Goal: Task Accomplishment & Management: Use online tool/utility

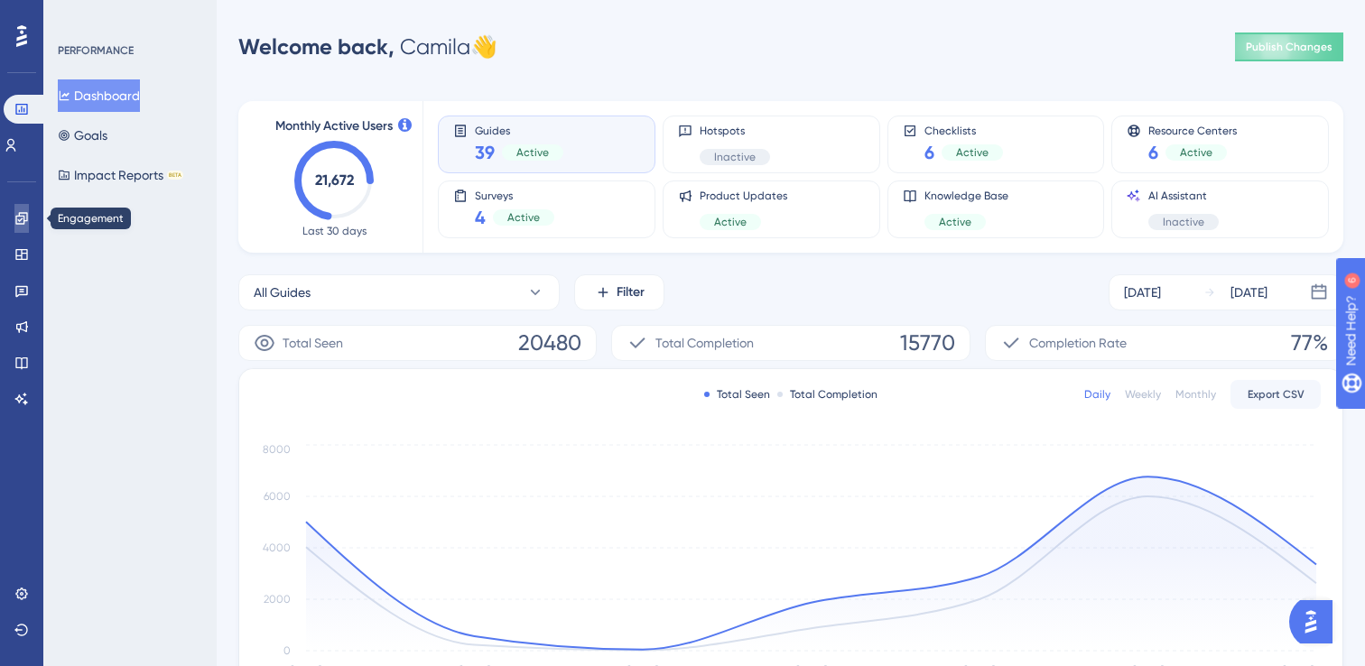
click at [26, 222] on icon at bounding box center [21, 218] width 14 height 14
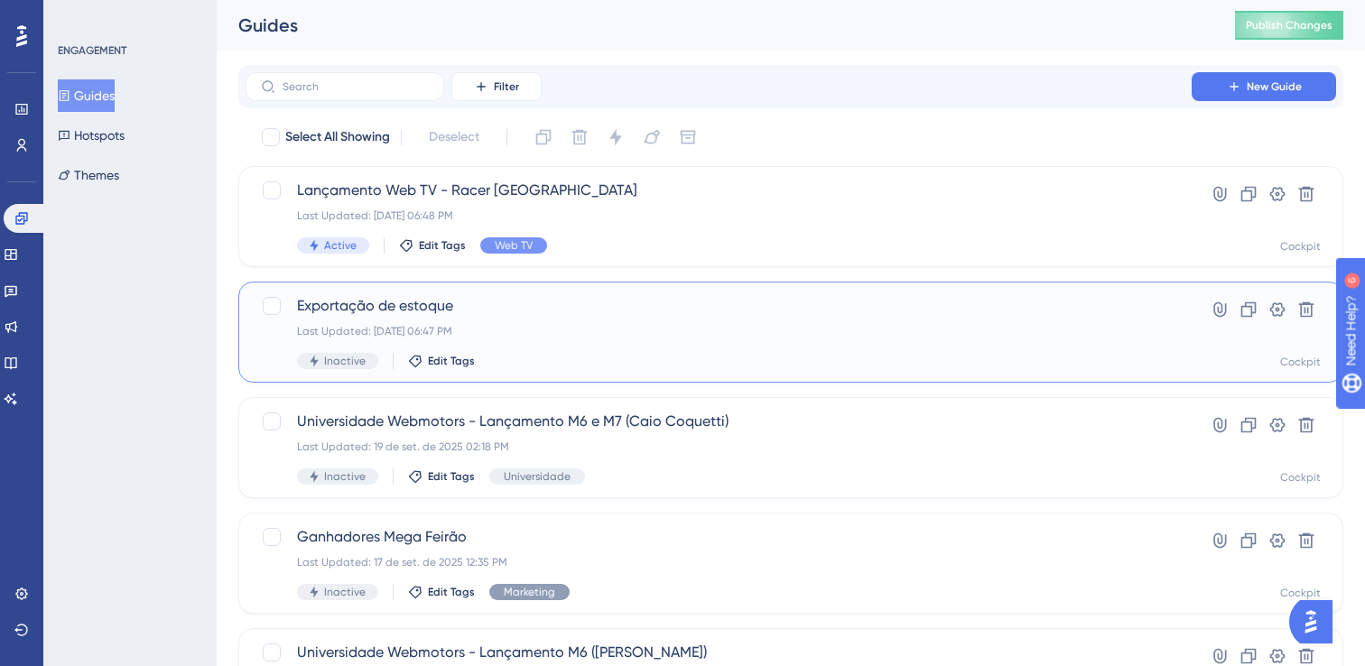
click at [479, 311] on span "Exportação de estoque" at bounding box center [718, 306] width 843 height 22
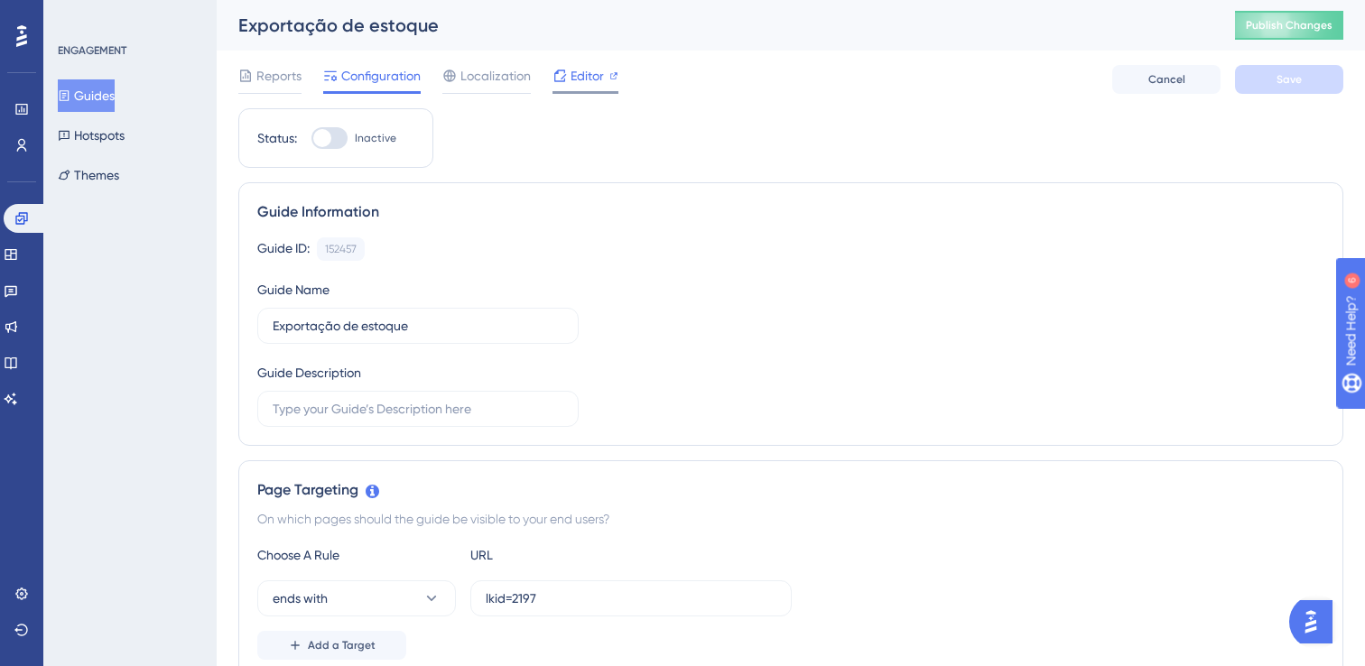
click at [576, 88] on div "Editor" at bounding box center [586, 79] width 66 height 29
